Goal: Transaction & Acquisition: Purchase product/service

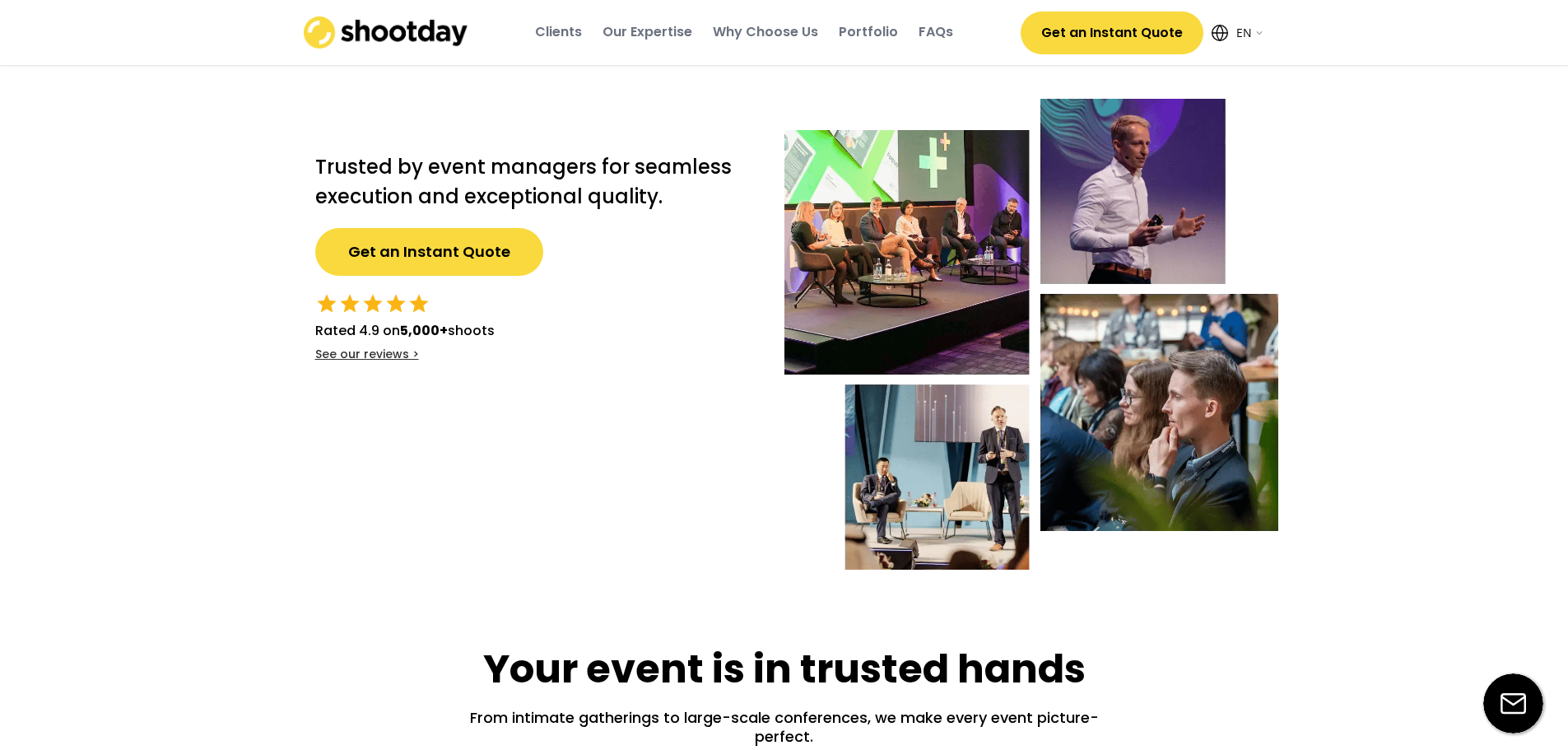
select select ""en""
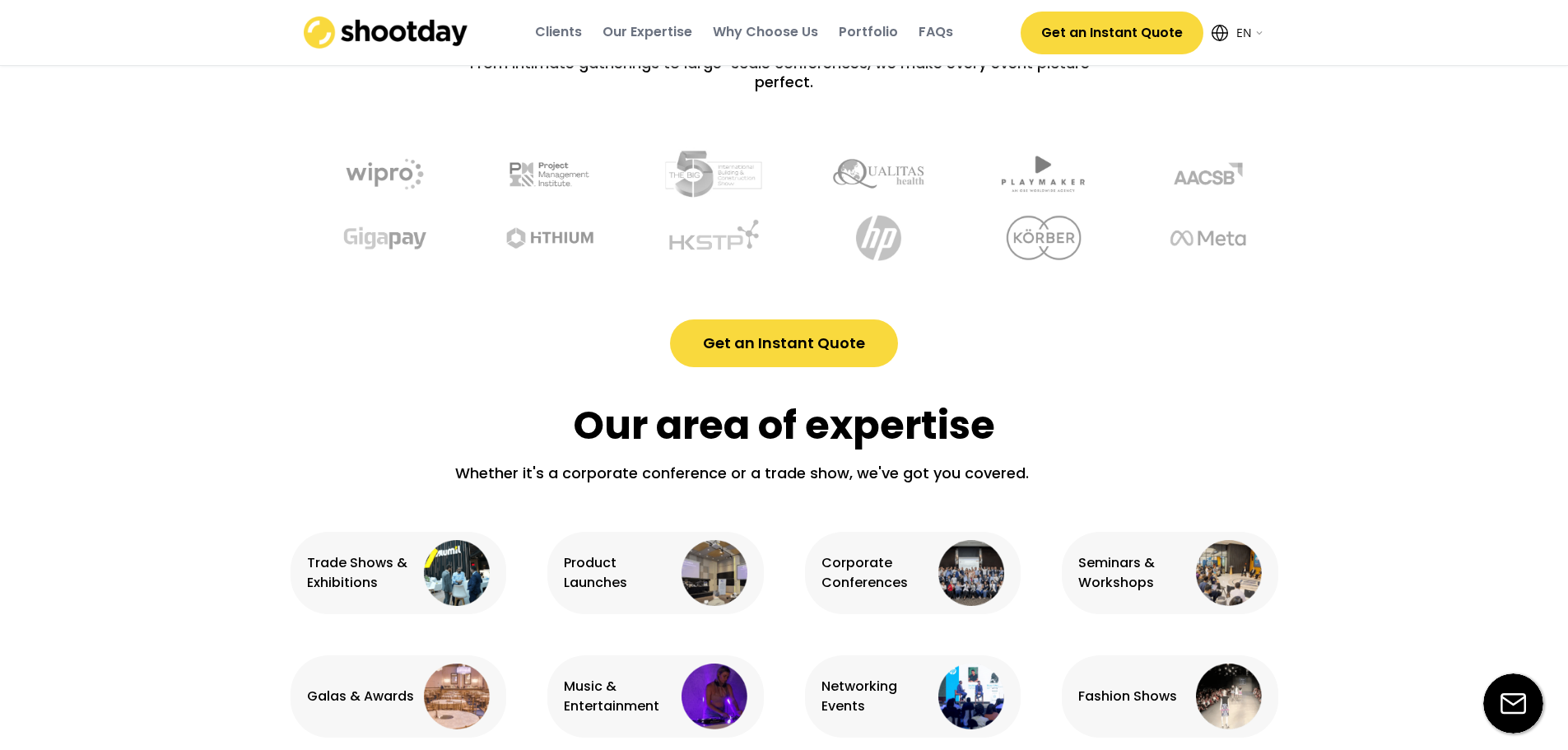
scroll to position [741, 0]
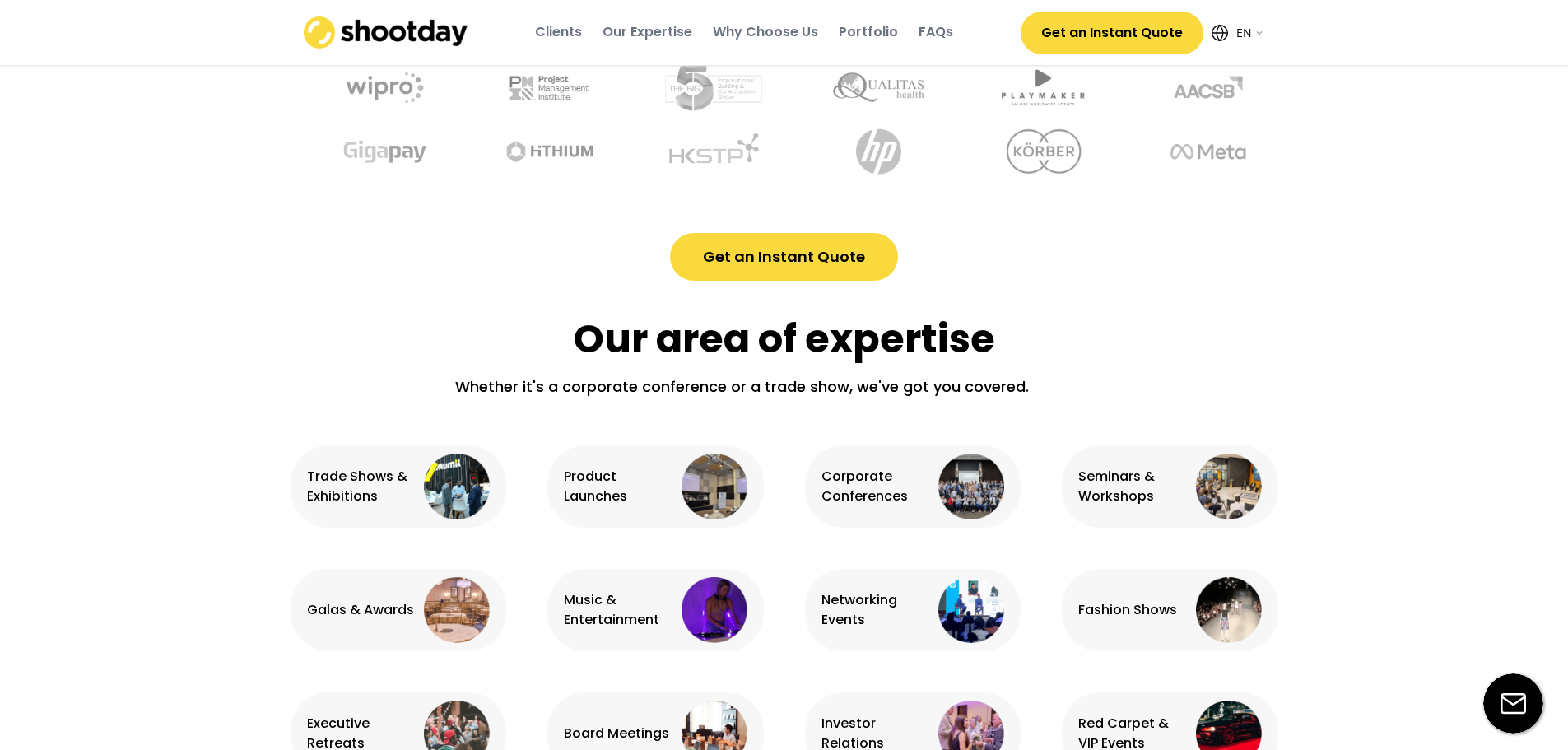
click at [788, 245] on button "Get an Instant Quote" at bounding box center [784, 256] width 228 height 48
